Goal: Check status: Check status

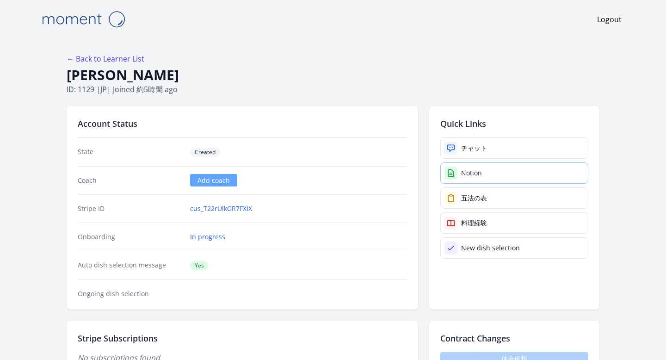
click at [448, 176] on icon at bounding box center [451, 172] width 6 height 7
click at [209, 236] on link "In progress" at bounding box center [207, 236] width 35 height 9
click at [197, 239] on link "In progress" at bounding box center [207, 236] width 35 height 9
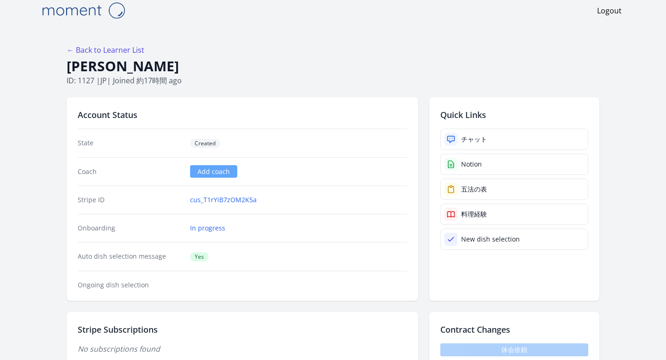
click at [208, 222] on div "Onboarding In progress" at bounding box center [242, 228] width 329 height 28
click at [206, 226] on link "In progress" at bounding box center [207, 227] width 35 height 9
